Goal: Transaction & Acquisition: Purchase product/service

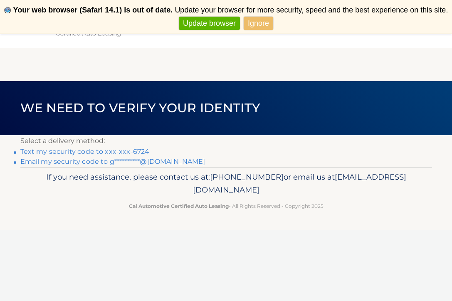
click at [96, 154] on link "Text my security code to xxx-xxx-6724" at bounding box center [84, 152] width 129 height 8
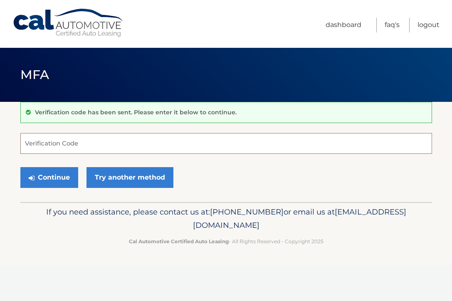
click at [46, 147] on input "Verification Code" at bounding box center [225, 143] width 411 height 21
click at [81, 147] on input "Verification Code" at bounding box center [225, 143] width 411 height 21
type input "600347"
click at [49, 177] on button "Continue" at bounding box center [49, 177] width 58 height 21
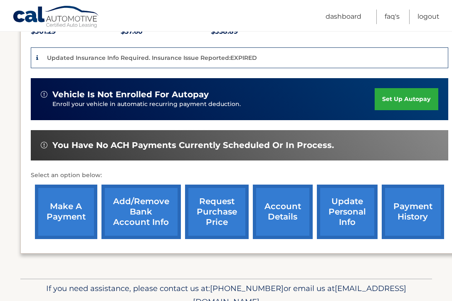
scroll to position [190, 0]
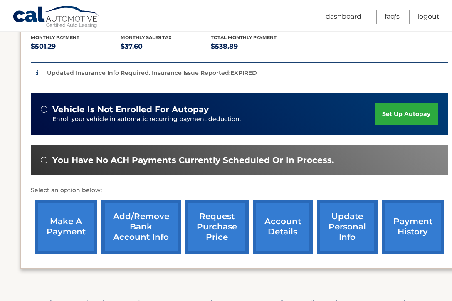
click at [73, 231] on link "make a payment" at bounding box center [66, 226] width 62 height 54
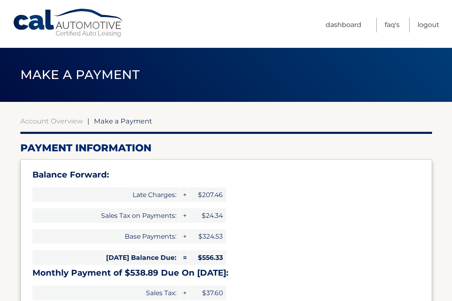
select select "ZmNmMjRhYTgtZjA2Mi00OGNlLWIwZWItMzQwN2M4NjlmN2I3"
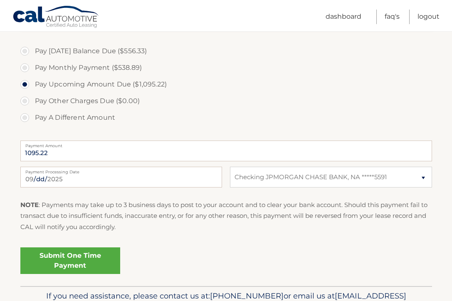
scroll to position [323, 0]
click at [81, 257] on link "Submit One Time Payment" at bounding box center [70, 260] width 100 height 27
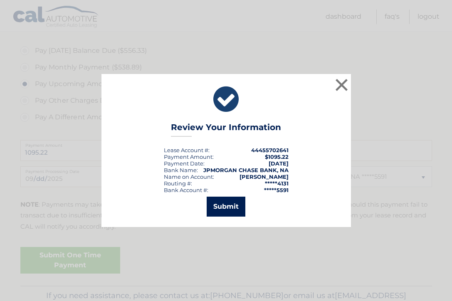
click at [219, 206] on button "Submit" at bounding box center [226, 207] width 39 height 20
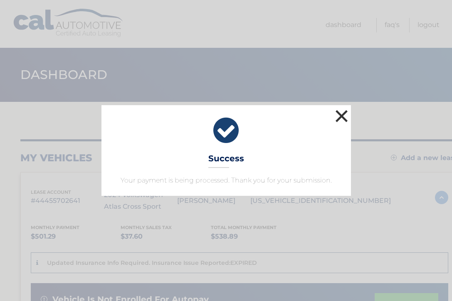
click at [338, 117] on button "×" at bounding box center [341, 116] width 17 height 17
